Goal: Navigation & Orientation: Find specific page/section

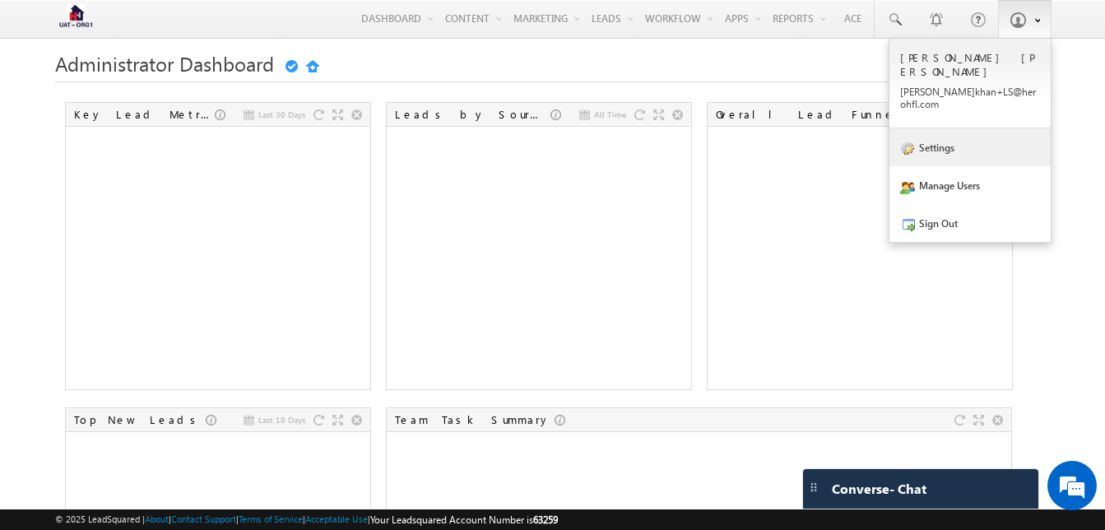
click at [938, 128] on link "Settings" at bounding box center [969, 147] width 161 height 38
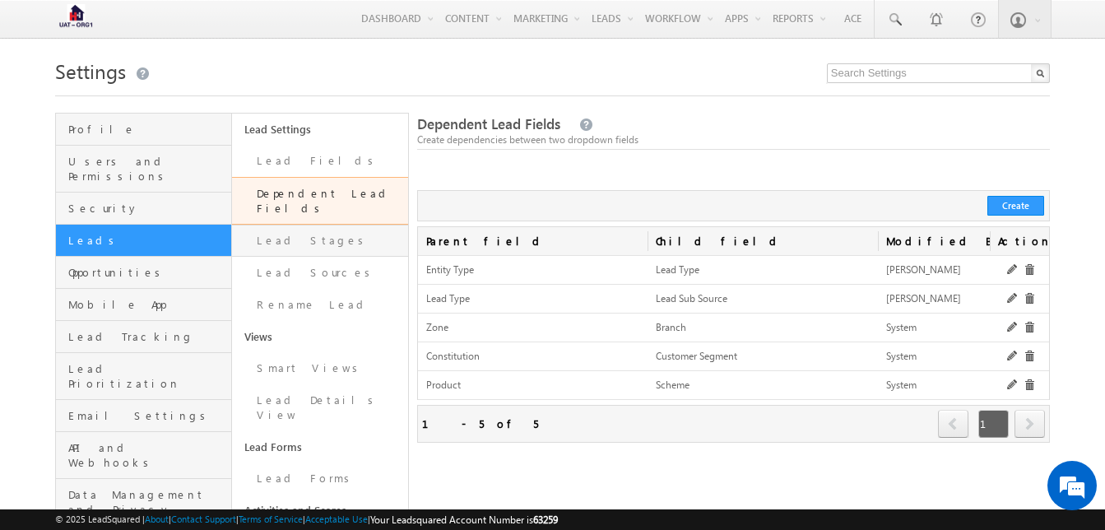
click at [310, 225] on link "Lead Stages" at bounding box center [320, 241] width 176 height 32
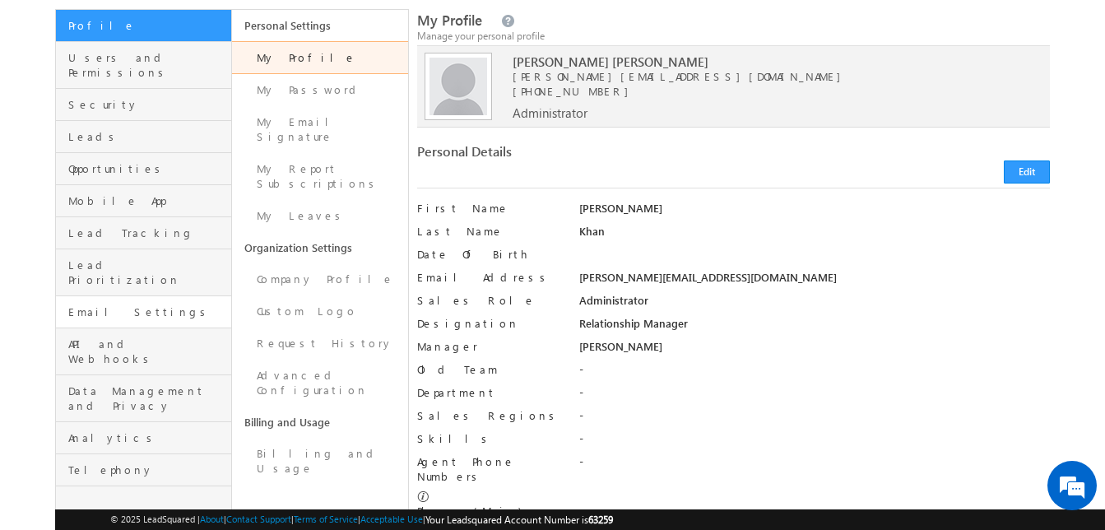
scroll to position [103, 0]
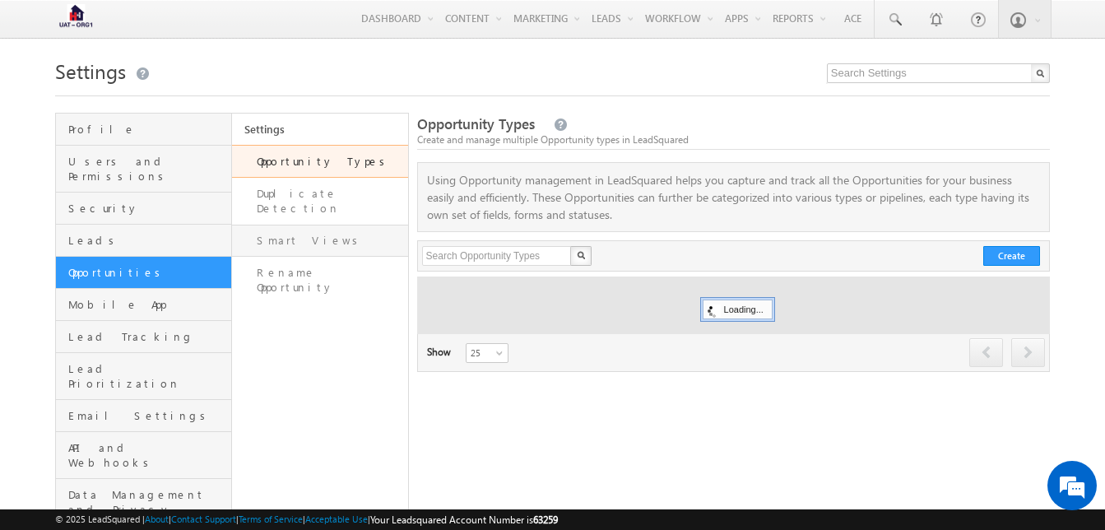
scroll to position [78, 0]
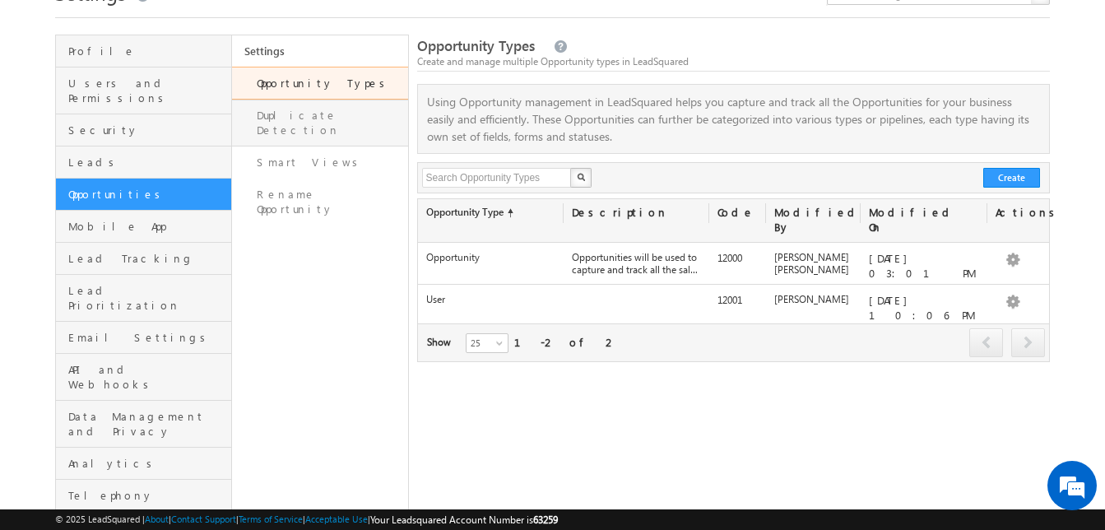
click at [312, 123] on link "Duplicate Detection" at bounding box center [320, 123] width 176 height 47
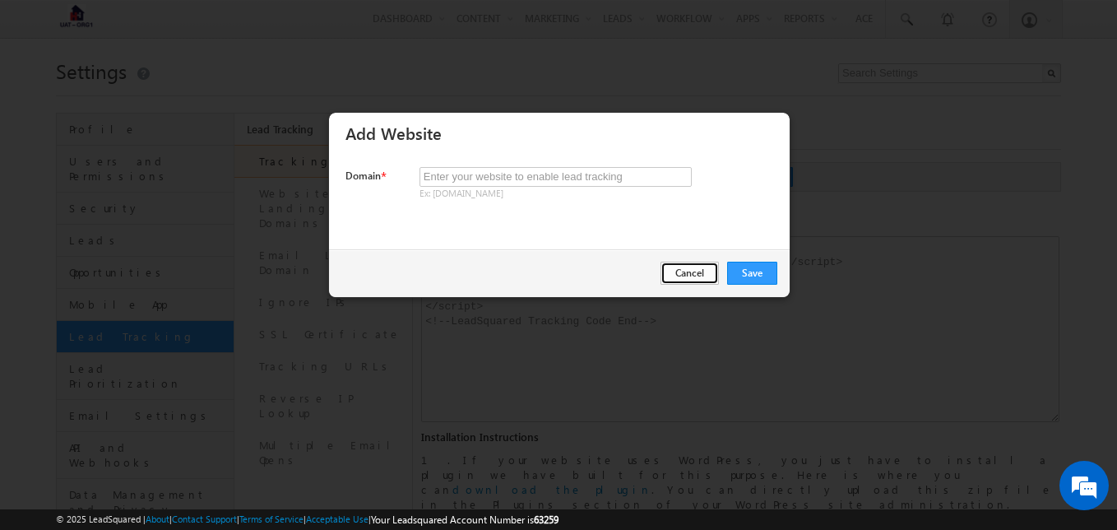
click at [689, 267] on button "Cancel" at bounding box center [690, 273] width 58 height 23
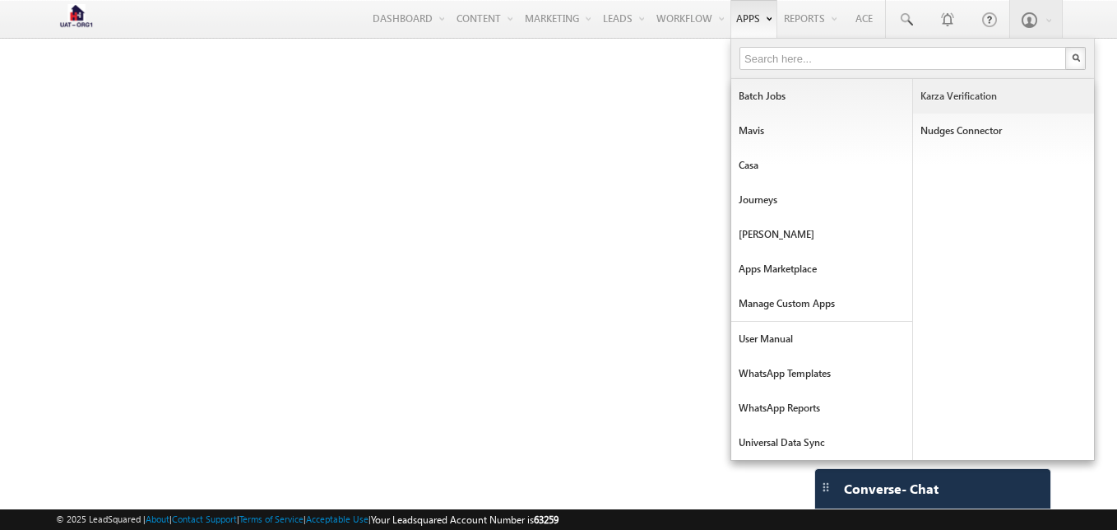
click at [947, 91] on link "Karza Verification" at bounding box center [1003, 96] width 181 height 35
click at [949, 125] on link "Nudges Connector" at bounding box center [1003, 131] width 181 height 35
click at [755, 137] on link "Mavis" at bounding box center [821, 131] width 181 height 35
